Goal: Navigation & Orientation: Find specific page/section

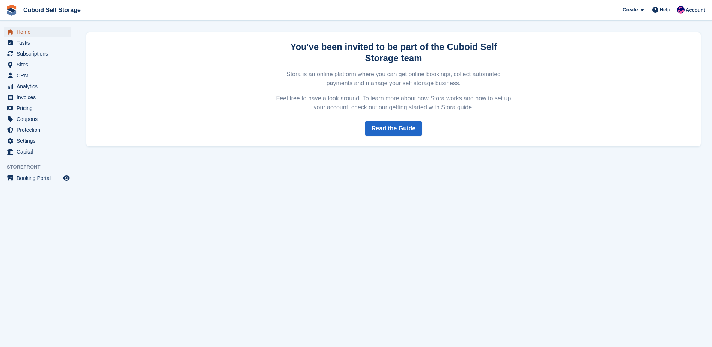
click at [32, 32] on span "Home" at bounding box center [39, 32] width 45 height 11
click at [46, 32] on span "Home" at bounding box center [39, 32] width 45 height 11
